Goal: Navigation & Orientation: Understand site structure

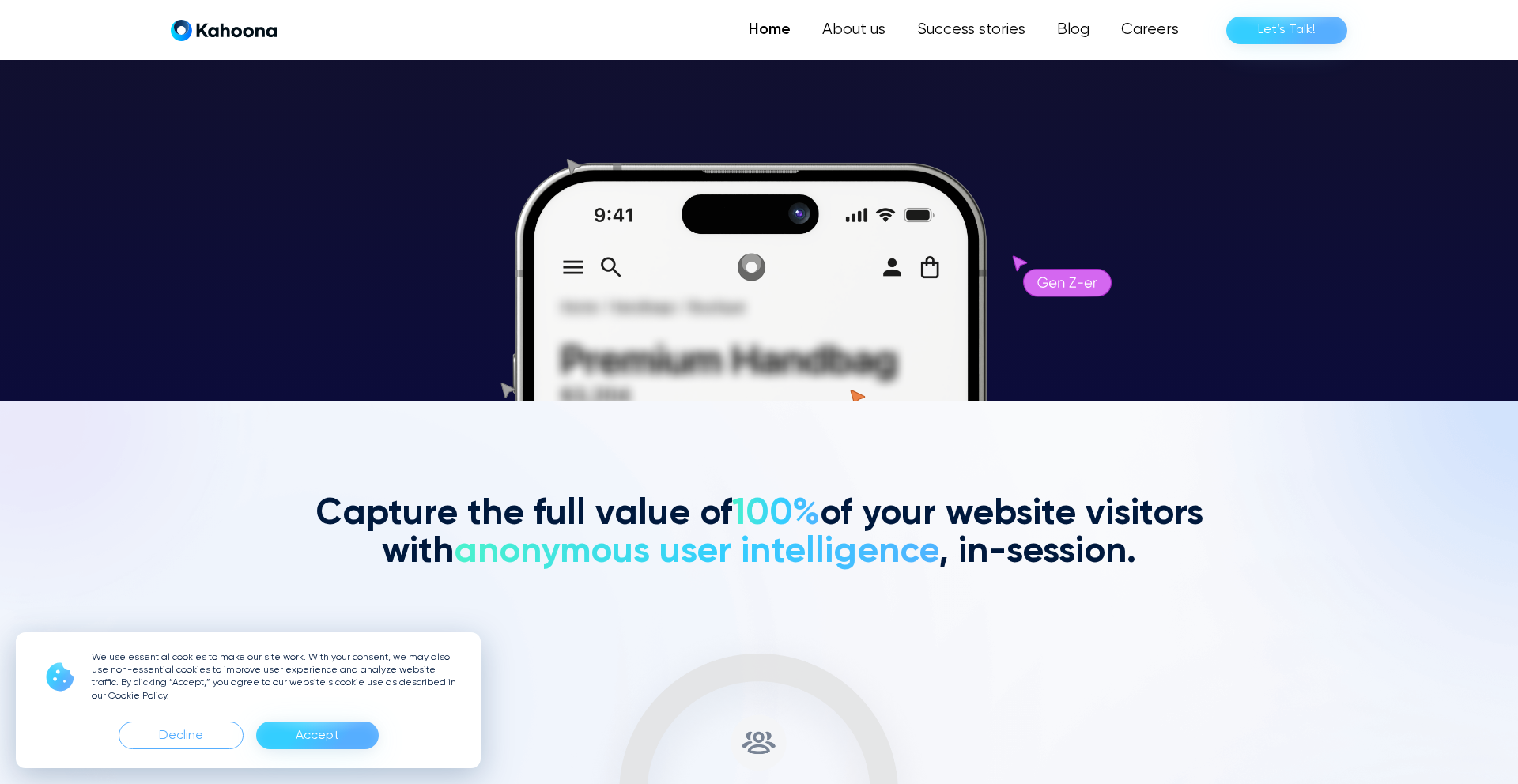
scroll to position [384, 0]
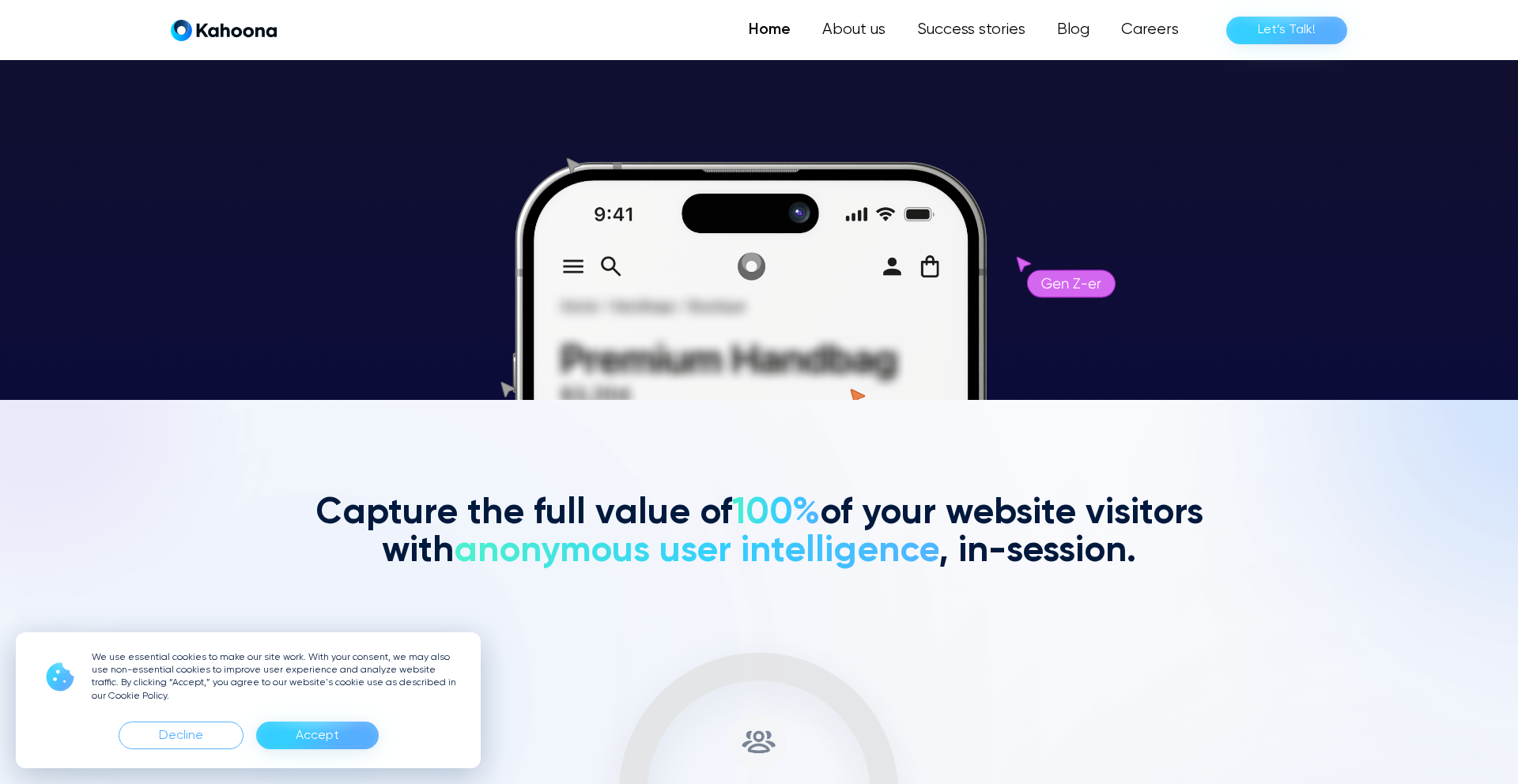
click at [311, 741] on div "Accept" at bounding box center [317, 735] width 44 height 25
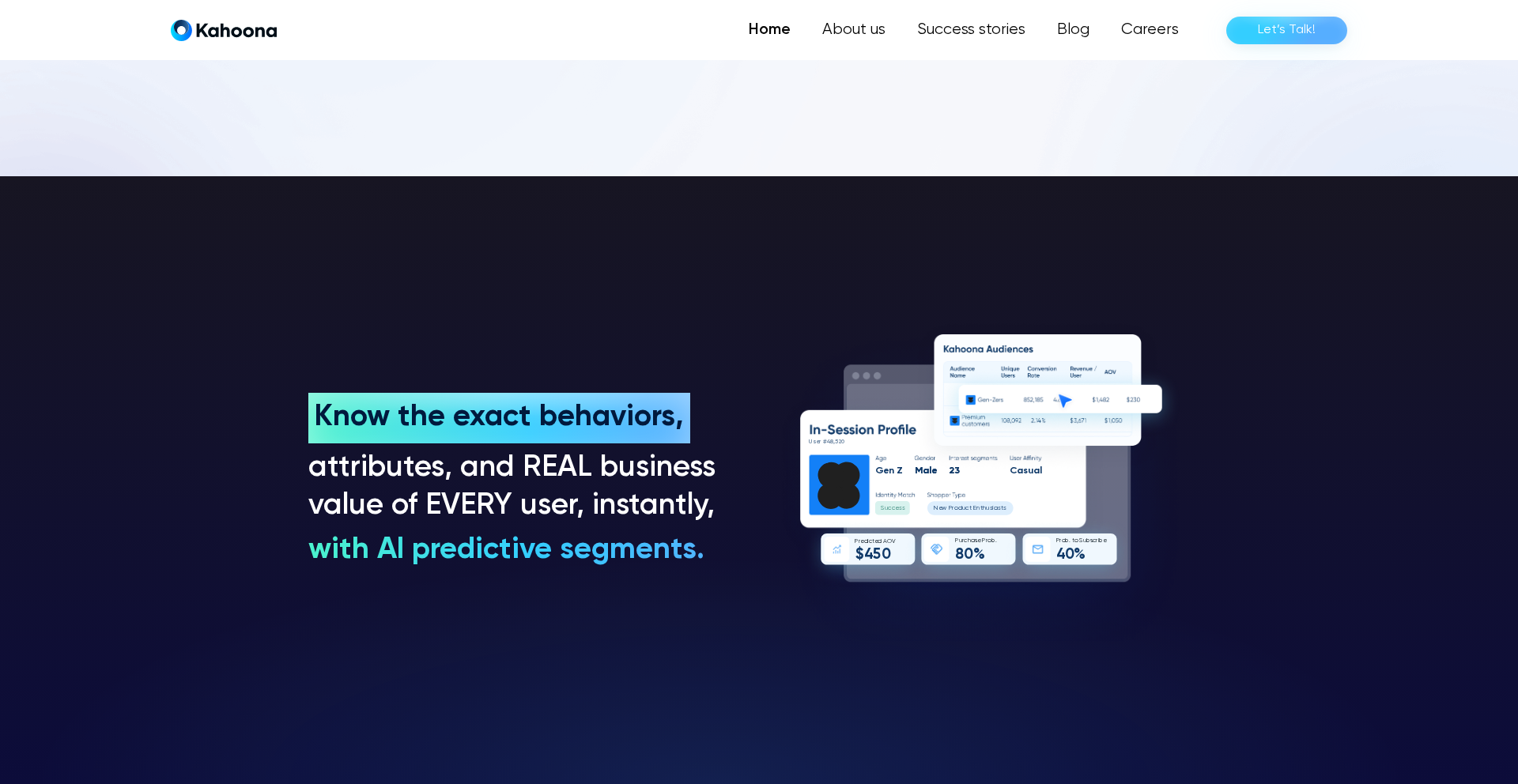
scroll to position [1190, 0]
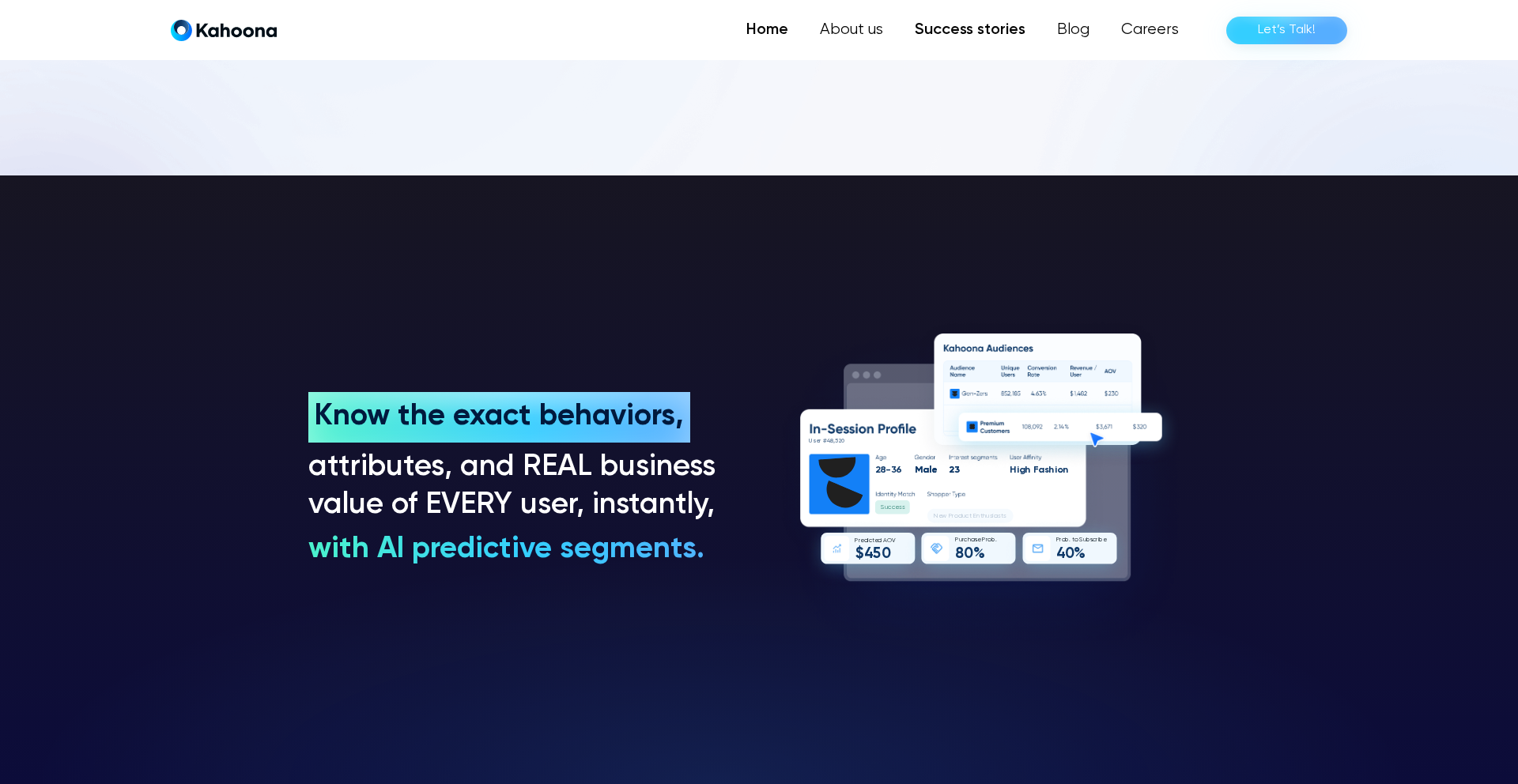
click at [961, 27] on link "Success stories" at bounding box center [970, 30] width 142 height 31
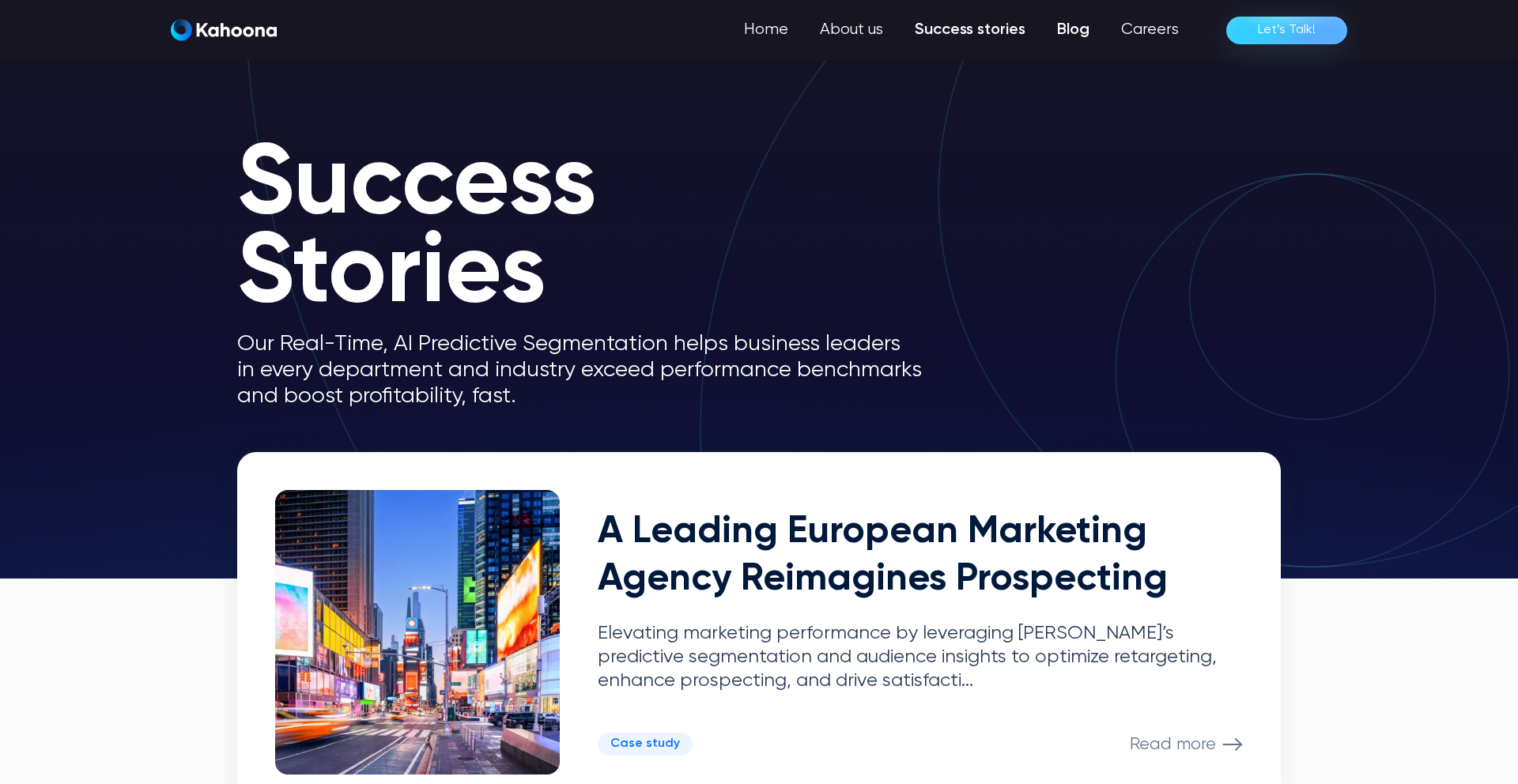
click at [1087, 34] on link "Blog" at bounding box center [1073, 30] width 64 height 31
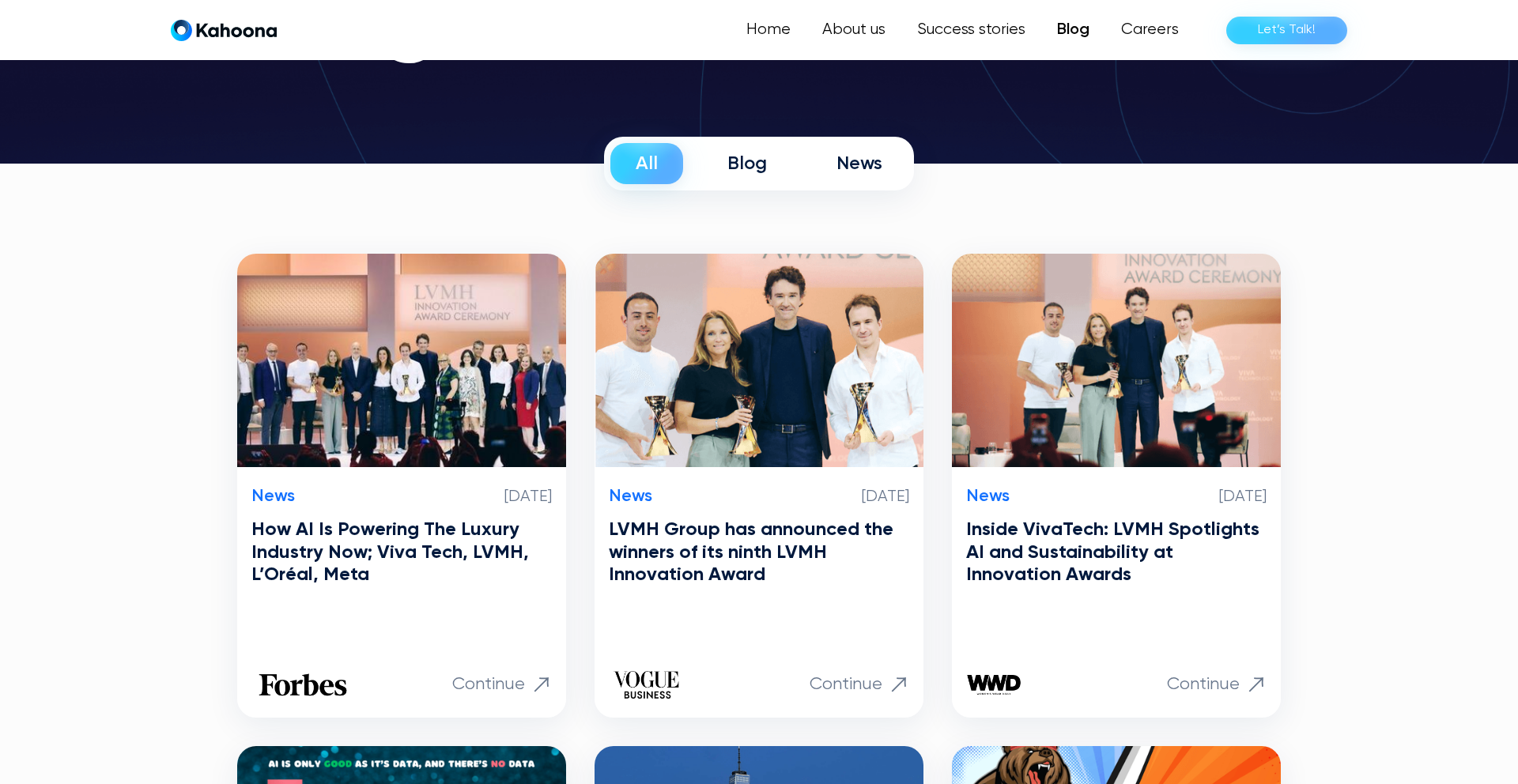
scroll to position [196, 0]
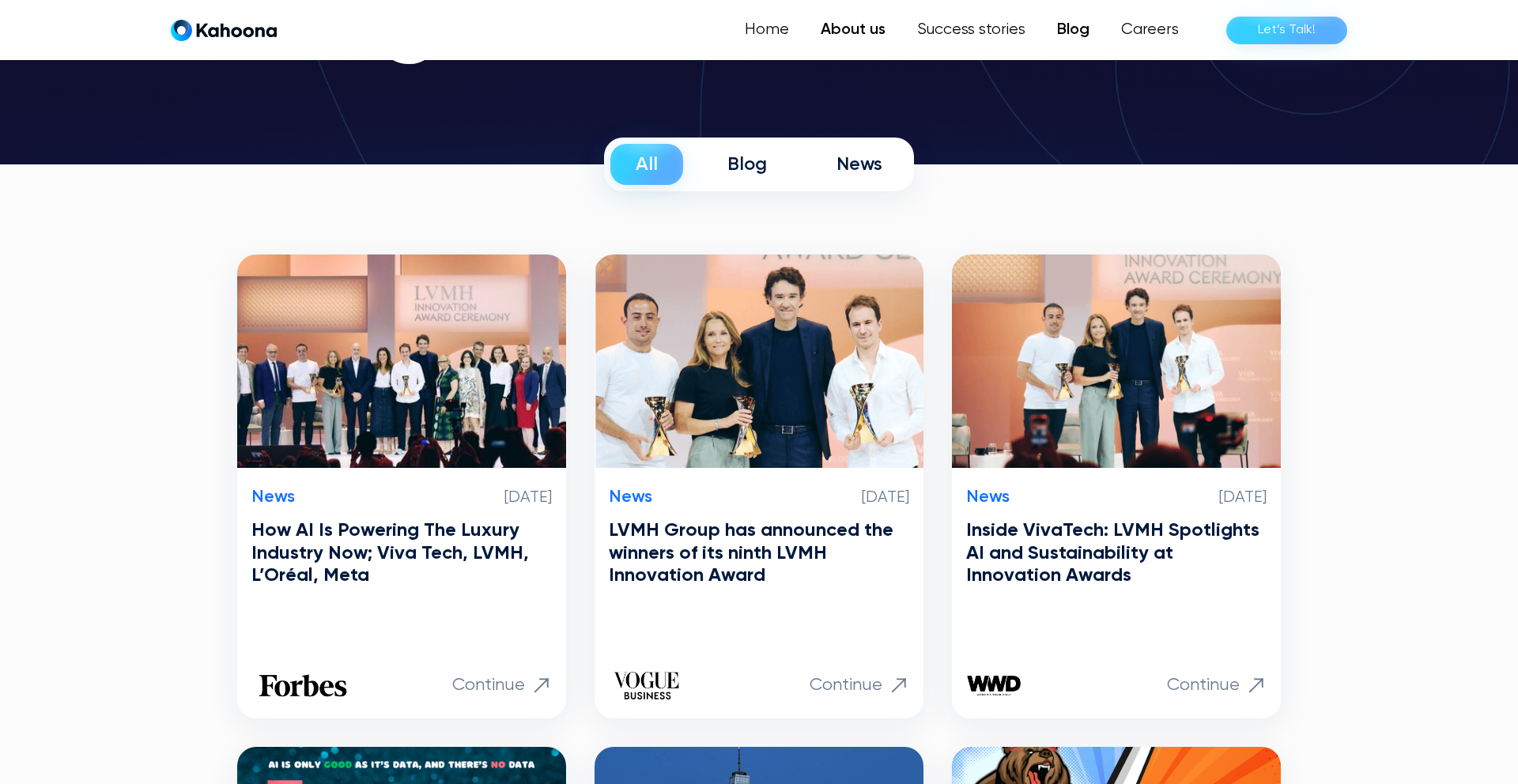
click at [856, 28] on link "About us" at bounding box center [852, 30] width 96 height 31
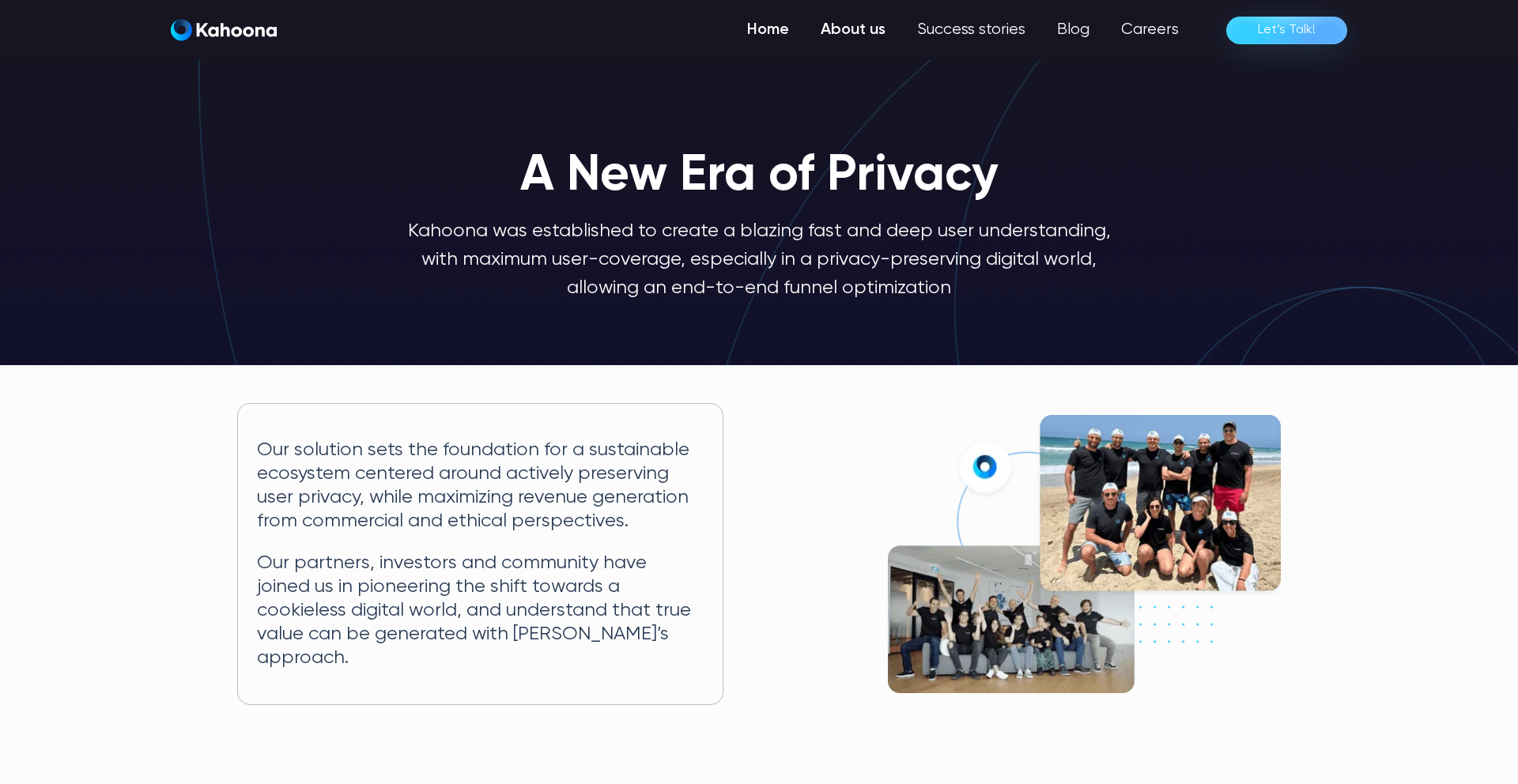
click at [768, 36] on link "Home" at bounding box center [767, 30] width 74 height 31
